Goal: Information Seeking & Learning: Learn about a topic

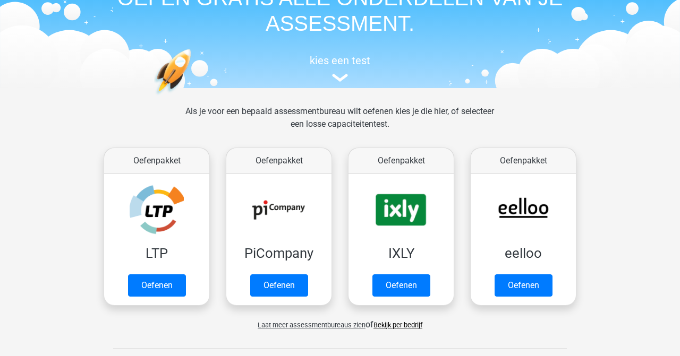
scroll to position [85, 0]
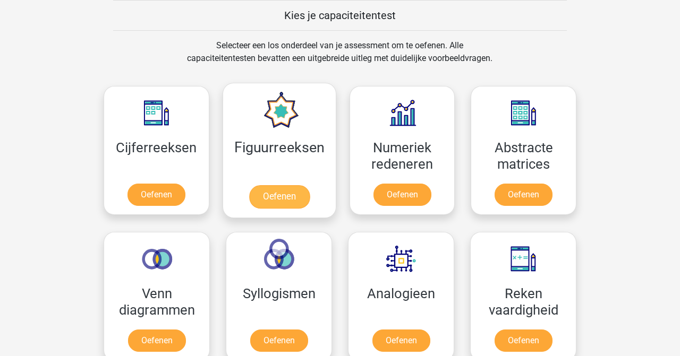
scroll to position [412, 0]
click at [266, 196] on link "Oefenen" at bounding box center [279, 196] width 61 height 23
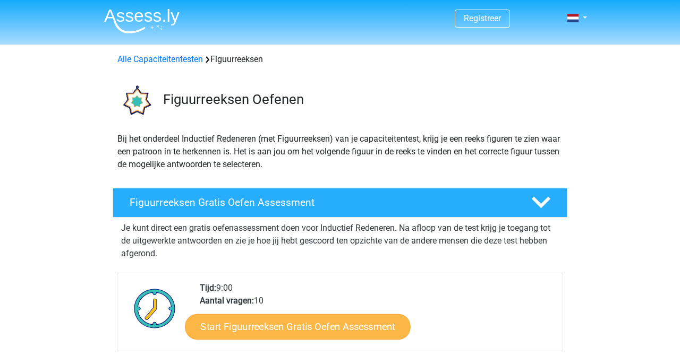
click at [317, 327] on link "Start Figuurreeksen Gratis Oefen Assessment" at bounding box center [297, 326] width 225 height 25
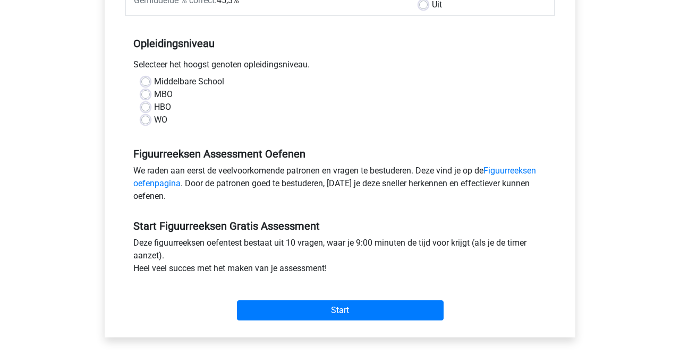
scroll to position [212, 0]
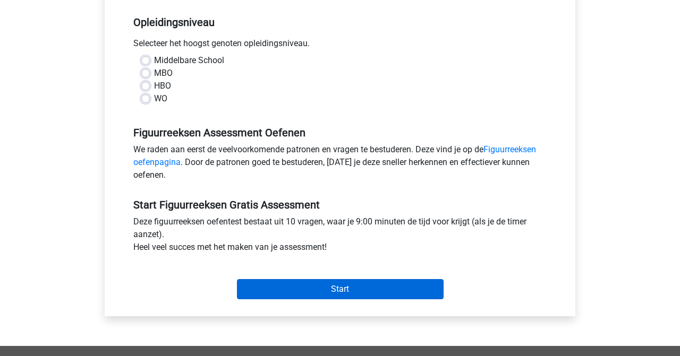
click at [330, 288] on input "Start" at bounding box center [340, 289] width 207 height 20
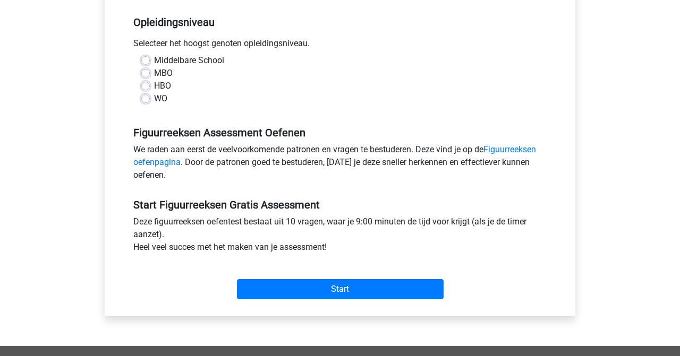
click at [156, 71] on label "MBO" at bounding box center [163, 73] width 19 height 13
click at [150, 71] on input "MBO" at bounding box center [145, 72] width 8 height 11
radio input "true"
click at [156, 87] on label "HBO" at bounding box center [162, 86] width 17 height 13
click at [150, 87] on input "HBO" at bounding box center [145, 85] width 8 height 11
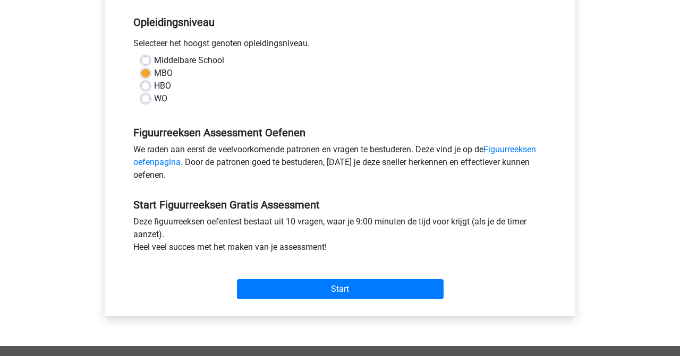
radio input "true"
click at [160, 100] on label "WO" at bounding box center [160, 98] width 13 height 13
click at [150, 100] on input "WO" at bounding box center [145, 97] width 8 height 11
radio input "true"
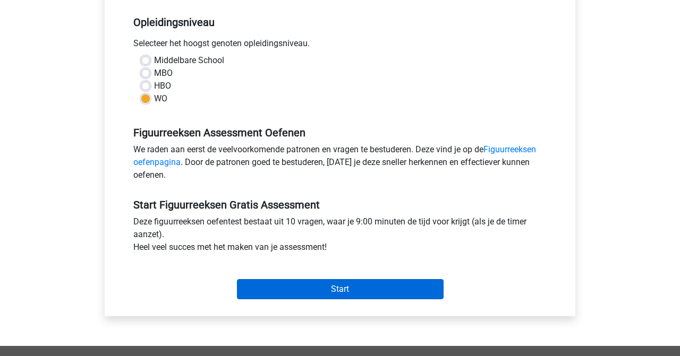
click at [332, 295] on input "Start" at bounding box center [340, 289] width 207 height 20
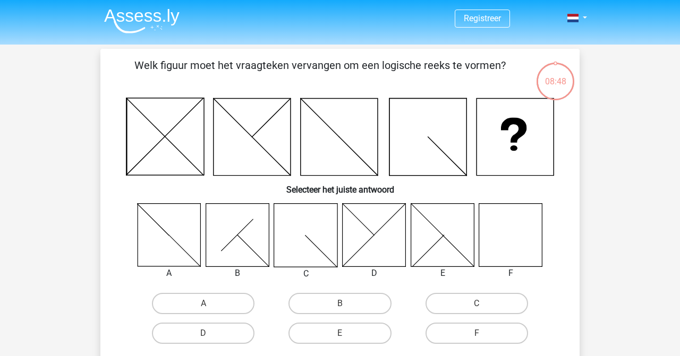
click at [509, 243] on icon at bounding box center [510, 234] width 63 height 63
click at [468, 331] on label "F" at bounding box center [476, 333] width 102 height 21
click at [476, 333] on input "F" at bounding box center [479, 336] width 7 height 7
radio input "true"
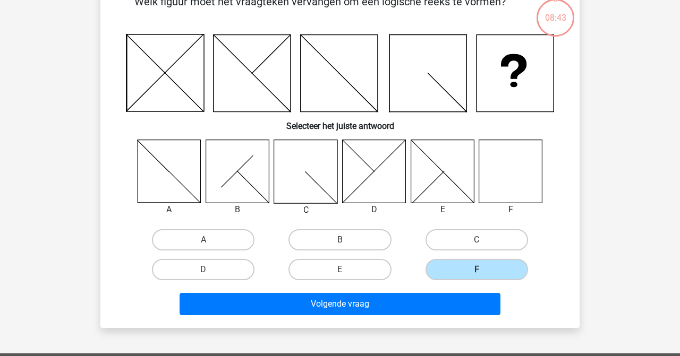
scroll to position [85, 0]
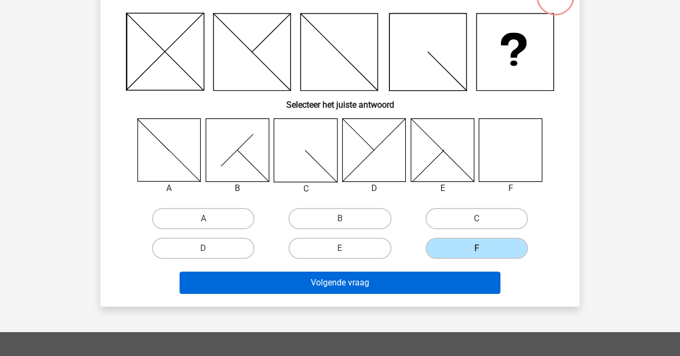
click at [393, 287] on button "Volgende vraag" at bounding box center [339, 283] width 321 height 22
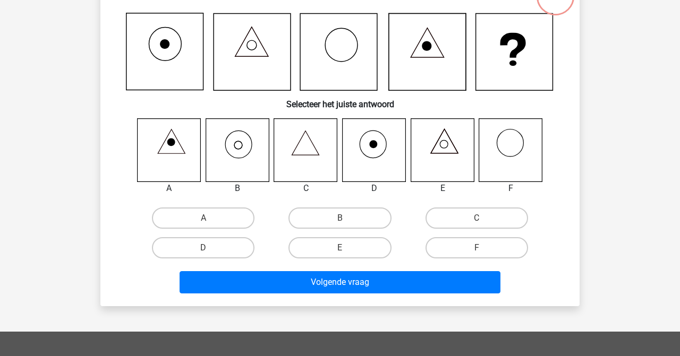
scroll to position [49, 0]
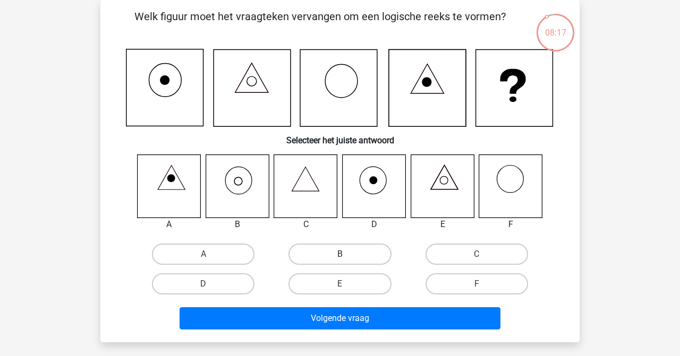
click at [347, 251] on label "B" at bounding box center [339, 254] width 102 height 21
click at [347, 254] on input "B" at bounding box center [343, 257] width 7 height 7
radio input "true"
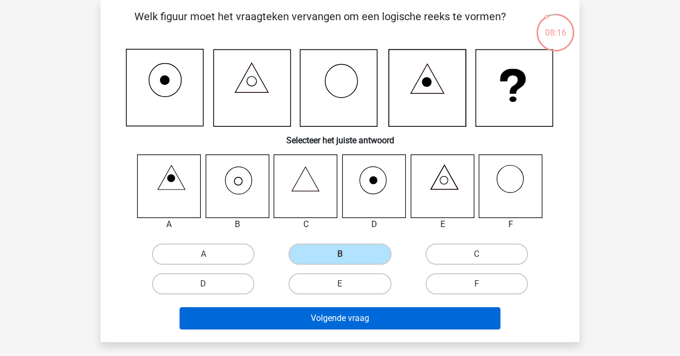
click at [353, 318] on button "Volgende vraag" at bounding box center [339, 318] width 321 height 22
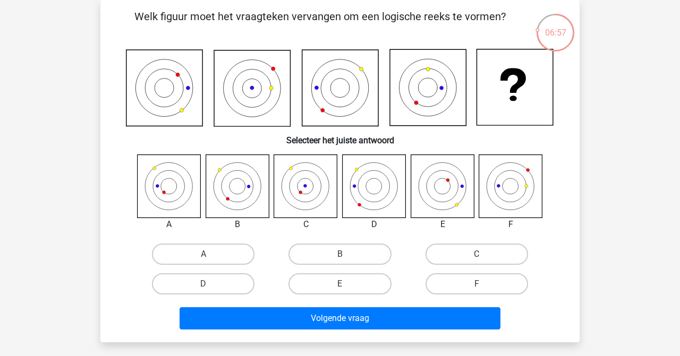
click at [177, 184] on icon at bounding box center [169, 186] width 63 height 63
click at [208, 251] on label "A" at bounding box center [203, 254] width 102 height 21
click at [208, 254] on input "A" at bounding box center [206, 257] width 7 height 7
radio input "true"
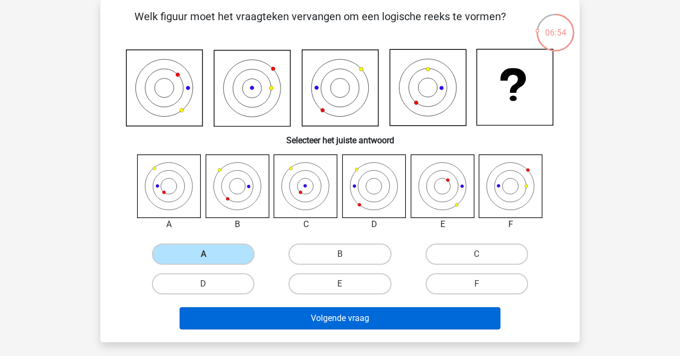
click at [335, 322] on button "Volgende vraag" at bounding box center [339, 318] width 321 height 22
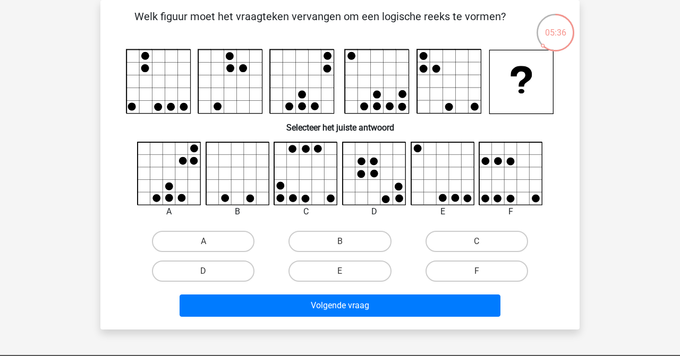
click at [513, 186] on icon at bounding box center [511, 173] width 63 height 63
click at [475, 274] on label "F" at bounding box center [476, 271] width 102 height 21
click at [476, 274] on input "F" at bounding box center [479, 274] width 7 height 7
radio input "true"
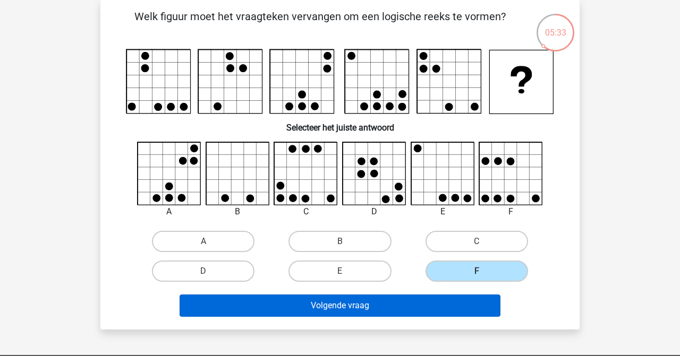
click at [431, 303] on button "Volgende vraag" at bounding box center [339, 306] width 321 height 22
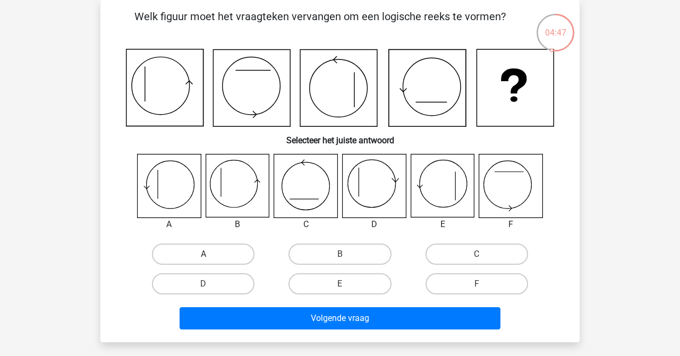
click at [196, 256] on label "A" at bounding box center [203, 254] width 102 height 21
click at [203, 256] on input "A" at bounding box center [206, 257] width 7 height 7
radio input "true"
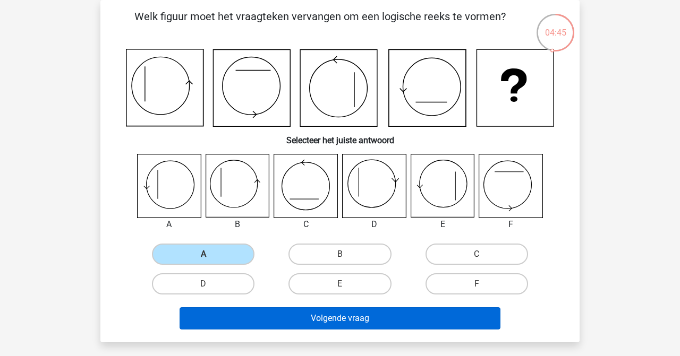
click at [295, 321] on button "Volgende vraag" at bounding box center [339, 318] width 321 height 22
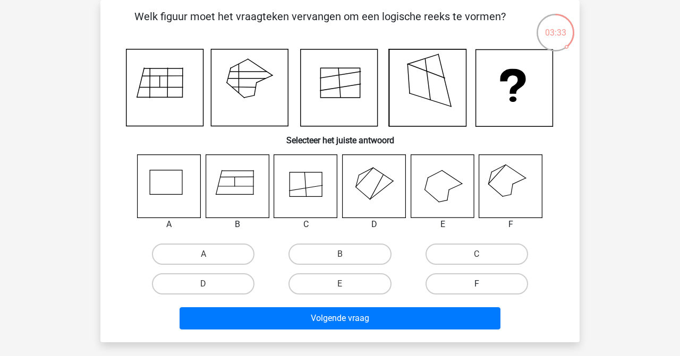
click at [498, 280] on label "F" at bounding box center [476, 283] width 102 height 21
click at [483, 284] on input "F" at bounding box center [479, 287] width 7 height 7
radio input "true"
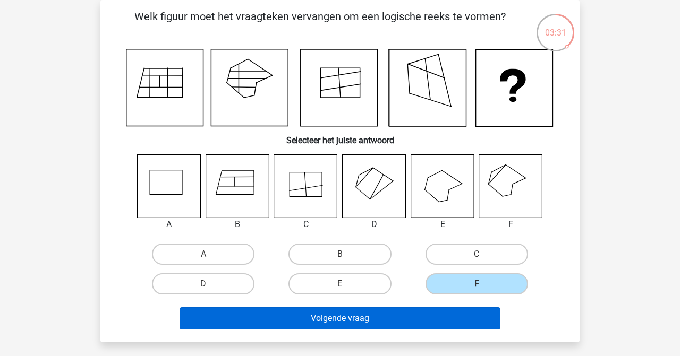
click at [435, 317] on button "Volgende vraag" at bounding box center [339, 318] width 321 height 22
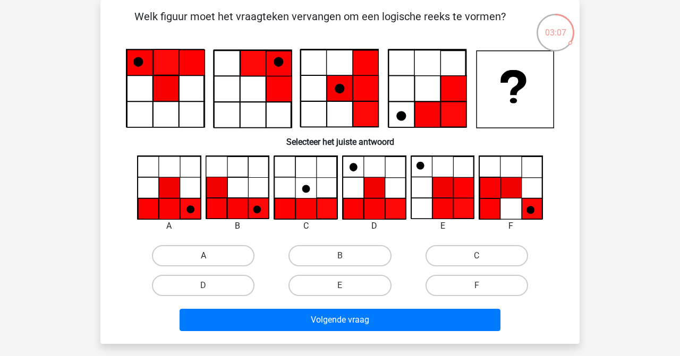
click at [198, 256] on label "A" at bounding box center [203, 255] width 102 height 21
click at [203, 256] on input "A" at bounding box center [206, 259] width 7 height 7
radio input "true"
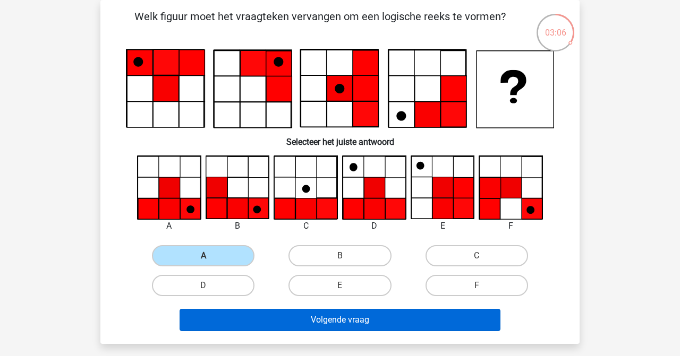
click at [260, 321] on button "Volgende vraag" at bounding box center [339, 320] width 321 height 22
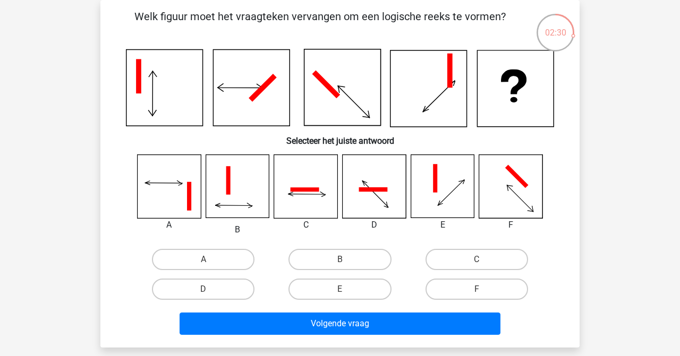
click at [164, 187] on icon at bounding box center [169, 186] width 63 height 63
click at [182, 255] on label "A" at bounding box center [203, 259] width 102 height 21
click at [203, 260] on input "A" at bounding box center [206, 263] width 7 height 7
radio input "true"
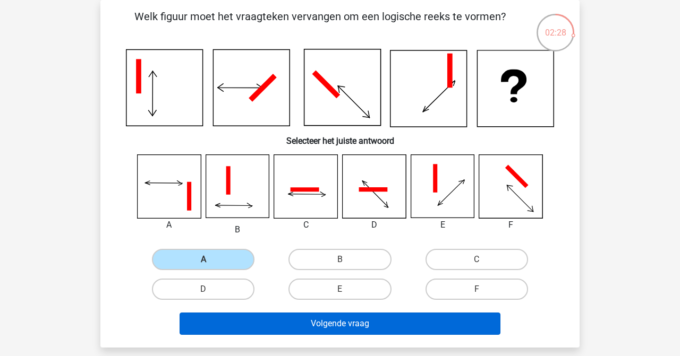
click at [252, 327] on button "Volgende vraag" at bounding box center [339, 324] width 321 height 22
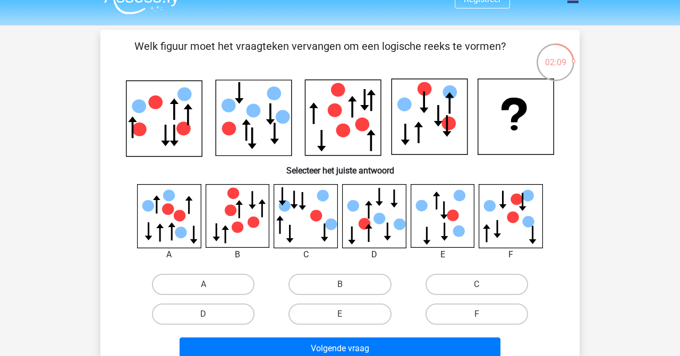
scroll to position [9, 0]
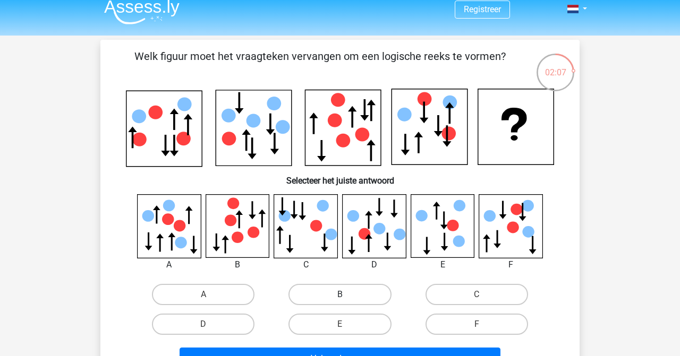
click at [357, 298] on label "B" at bounding box center [339, 294] width 102 height 21
click at [347, 298] on input "B" at bounding box center [343, 298] width 7 height 7
radio input "true"
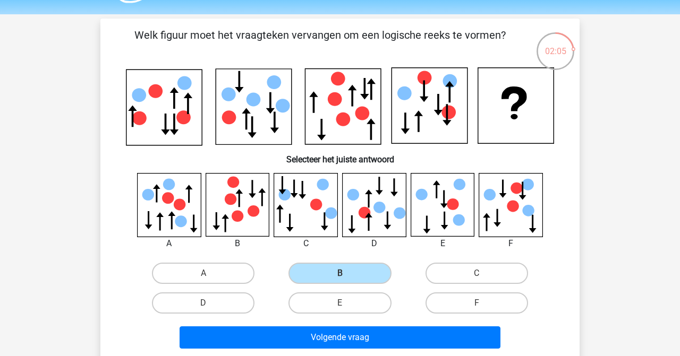
scroll to position [52, 0]
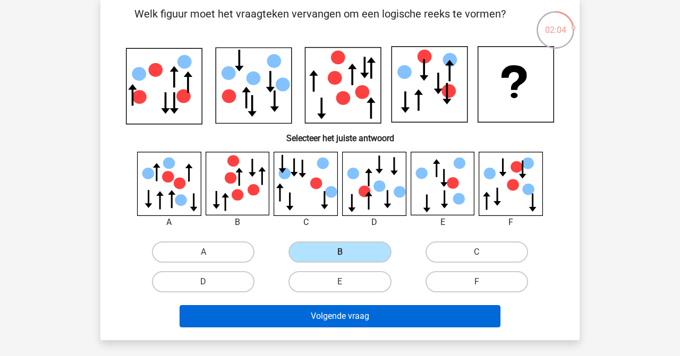
click at [377, 318] on button "Volgende vraag" at bounding box center [339, 316] width 321 height 22
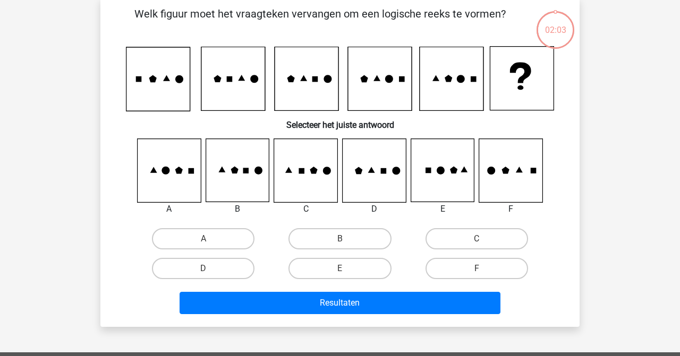
scroll to position [49, 0]
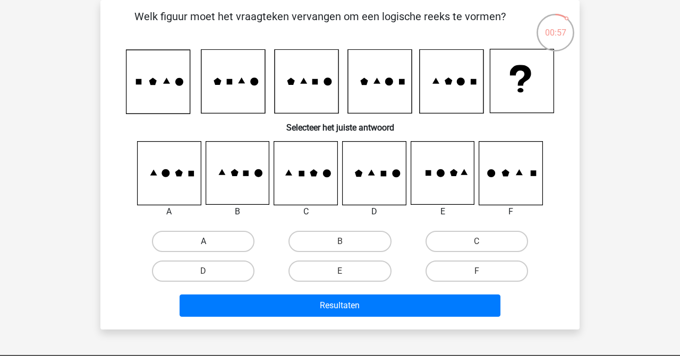
click at [185, 241] on label "A" at bounding box center [203, 241] width 102 height 21
click at [203, 242] on input "A" at bounding box center [206, 245] width 7 height 7
radio input "true"
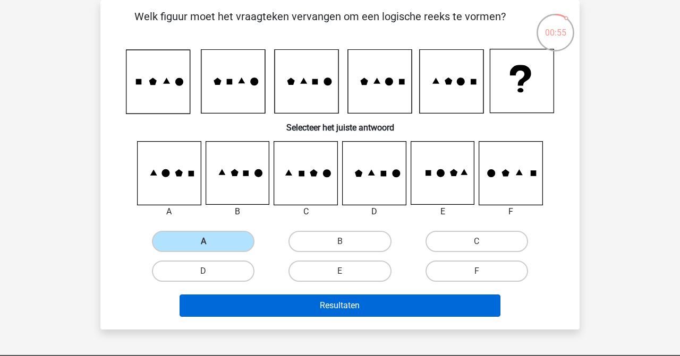
click at [288, 303] on button "Resultaten" at bounding box center [339, 306] width 321 height 22
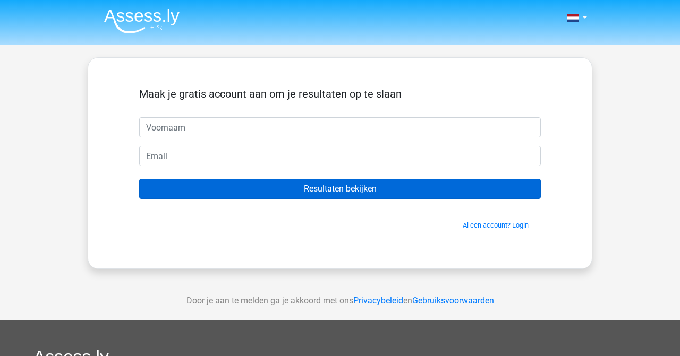
click at [320, 189] on input "Resultaten bekijken" at bounding box center [339, 189] width 401 height 20
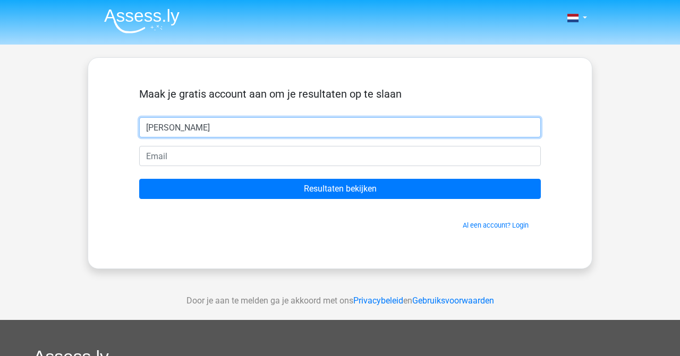
type input "[PERSON_NAME]"
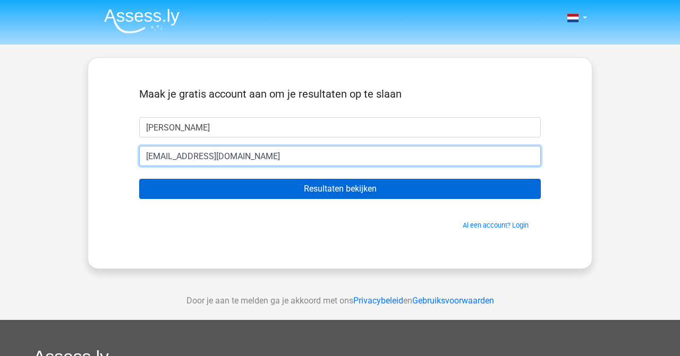
type input "[EMAIL_ADDRESS][DOMAIN_NAME]"
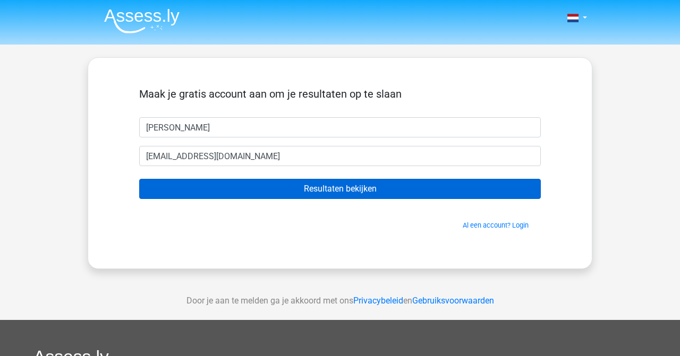
click at [252, 187] on input "Resultaten bekijken" at bounding box center [339, 189] width 401 height 20
click at [322, 196] on input "Resultaten bekijken" at bounding box center [339, 189] width 401 height 20
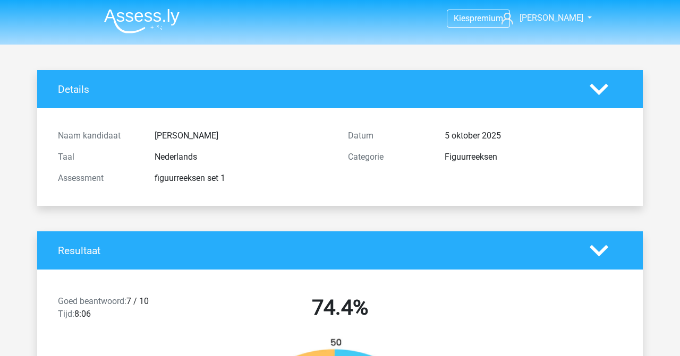
click at [600, 248] on icon at bounding box center [598, 251] width 19 height 19
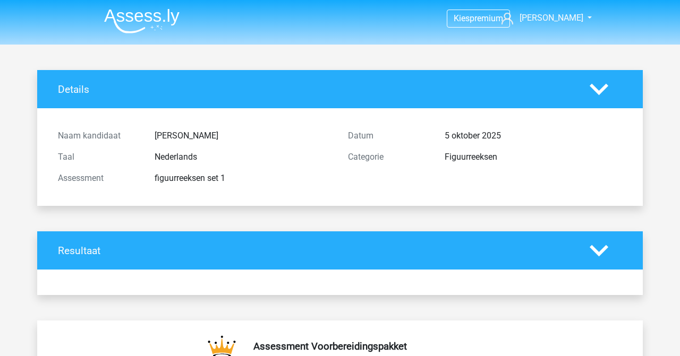
click at [600, 248] on icon at bounding box center [598, 251] width 19 height 19
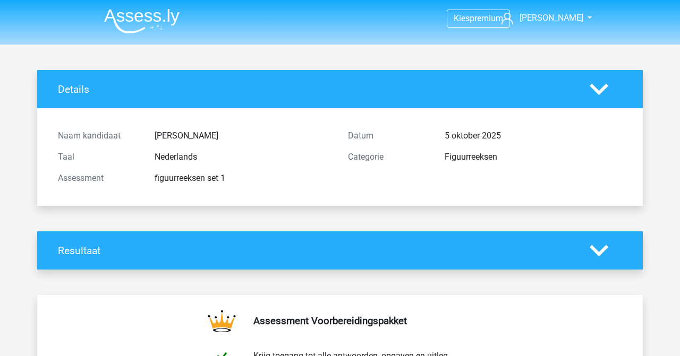
click at [600, 248] on icon at bounding box center [598, 251] width 19 height 19
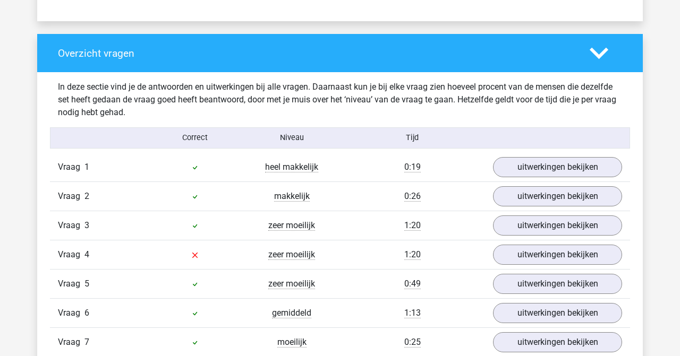
scroll to position [786, 0]
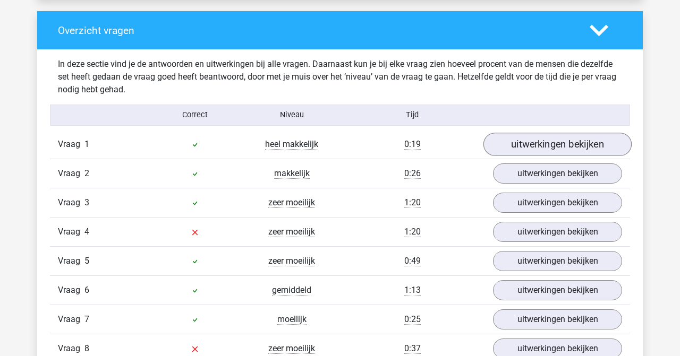
click at [534, 142] on link "uitwerkingen bekijken" at bounding box center [557, 144] width 148 height 23
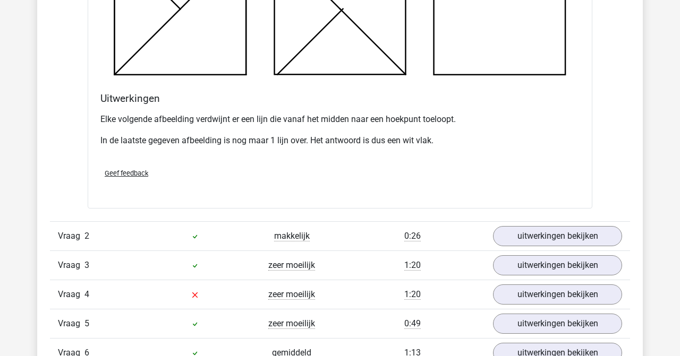
scroll to position [1359, 0]
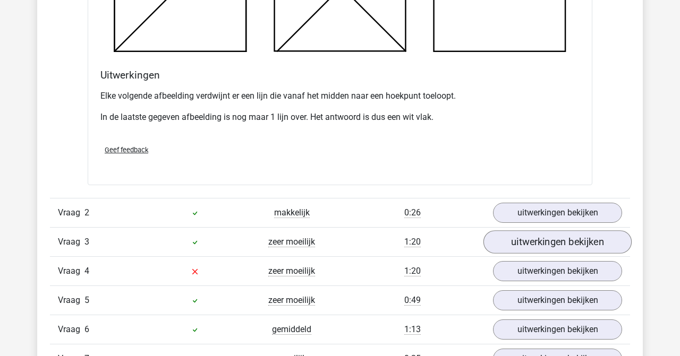
click at [552, 243] on link "uitwerkingen bekijken" at bounding box center [557, 241] width 148 height 23
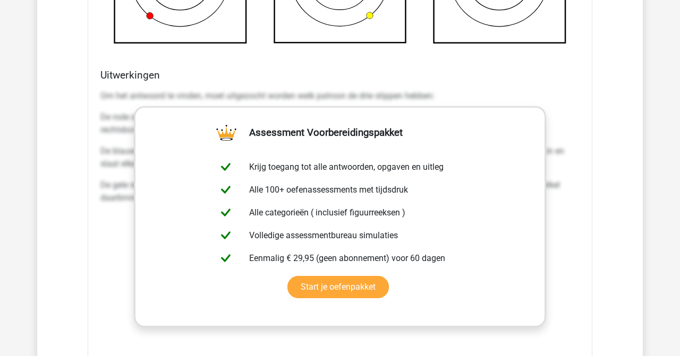
scroll to position [2060, 0]
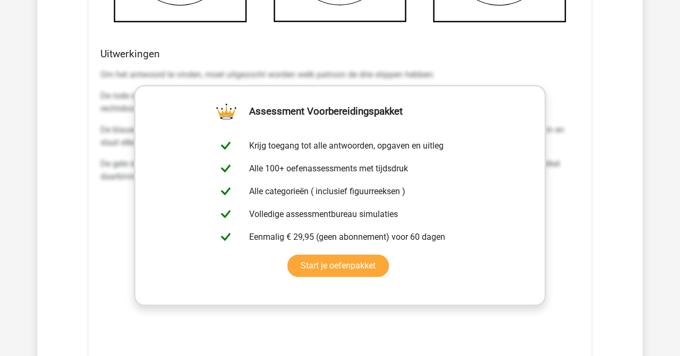
click at [576, 235] on div "Om het antwoord te vinden, moet uitgezocht worden welk patroon de drie stippen …" at bounding box center [339, 223] width 479 height 319
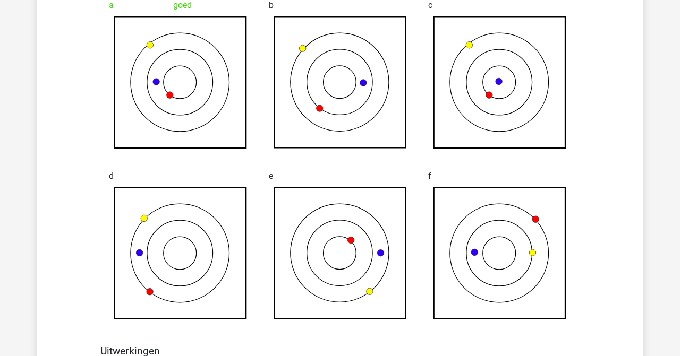
scroll to position [1742, 0]
